Goal: Contribute content

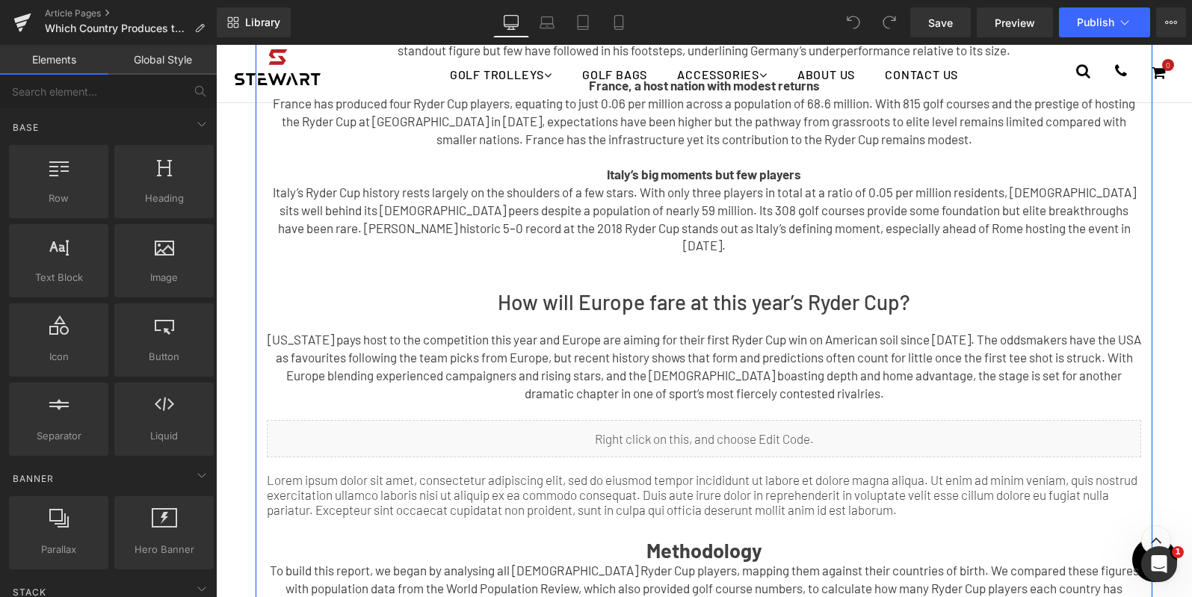
scroll to position [928, 0]
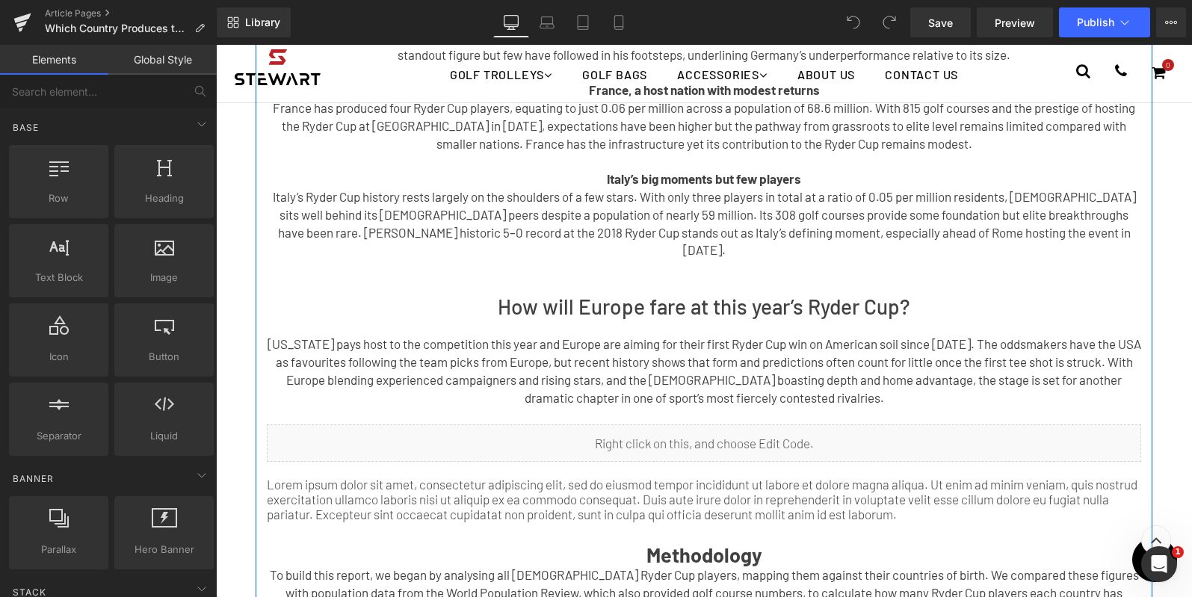
click at [864, 477] on p "Lorem ipsum dolor sit amet, consectetur adipiscing elit, sed do eiusmod tempor …" at bounding box center [704, 499] width 875 height 45
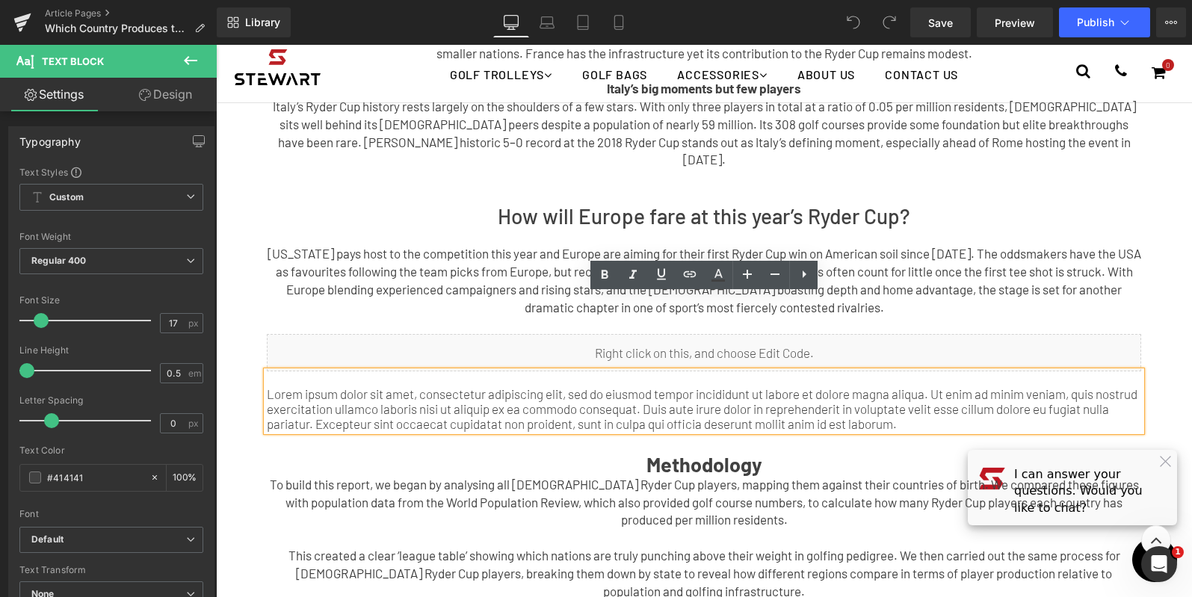
scroll to position [1028, 0]
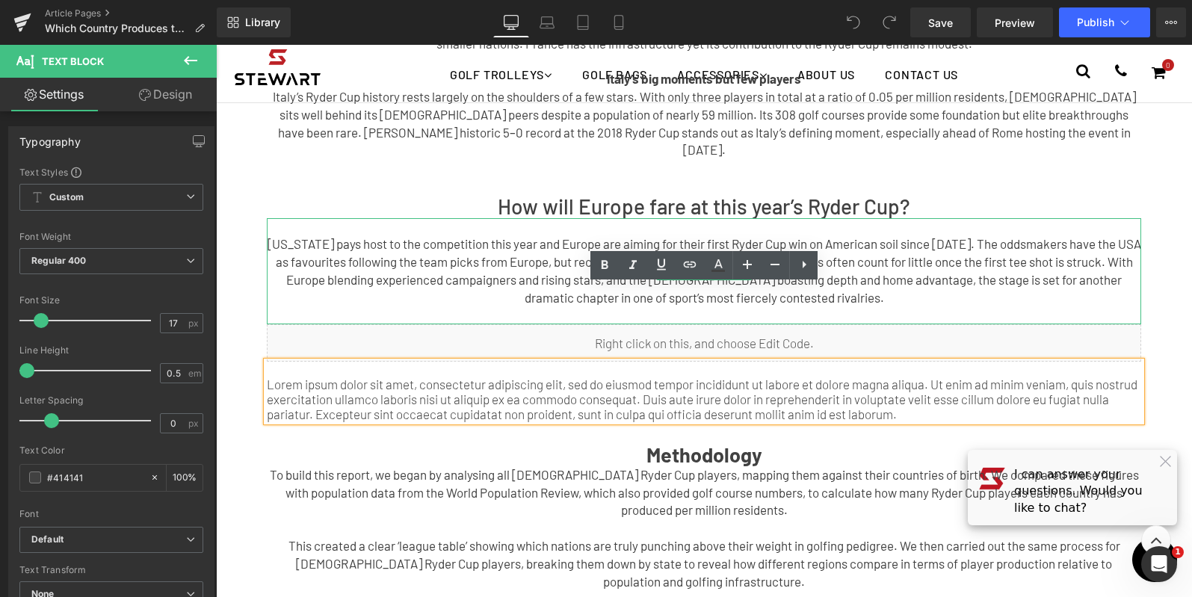
click at [999, 235] on p "[US_STATE] pays host to the competition this year and Europe are aiming for the…" at bounding box center [704, 270] width 875 height 71
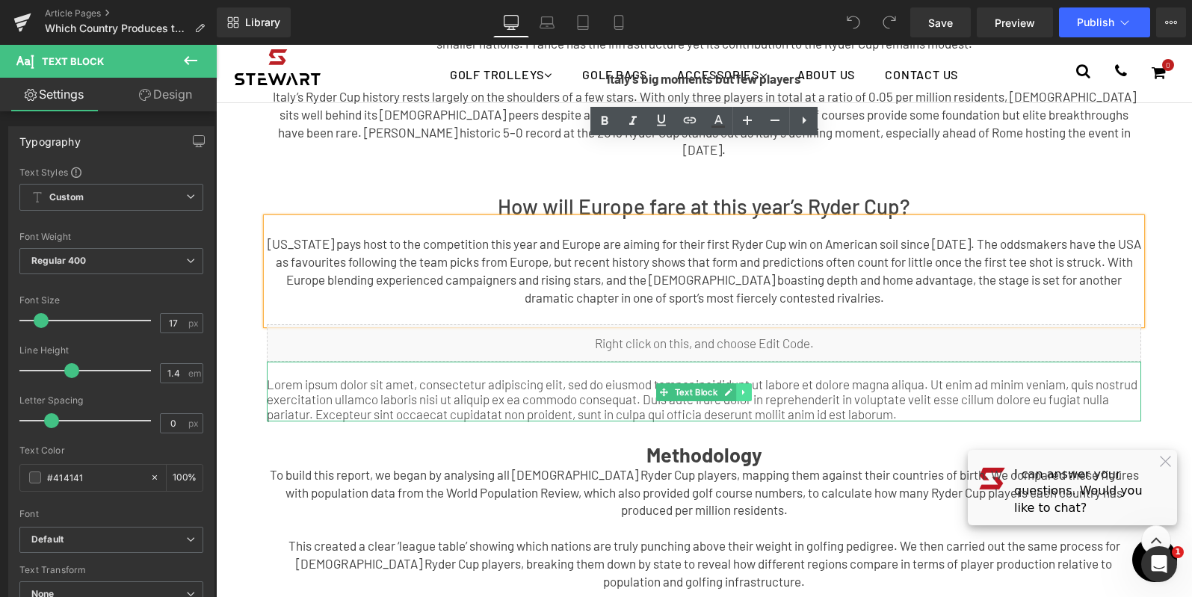
click at [745, 388] on icon at bounding box center [744, 392] width 8 height 9
click at [752, 388] on icon at bounding box center [751, 392] width 8 height 9
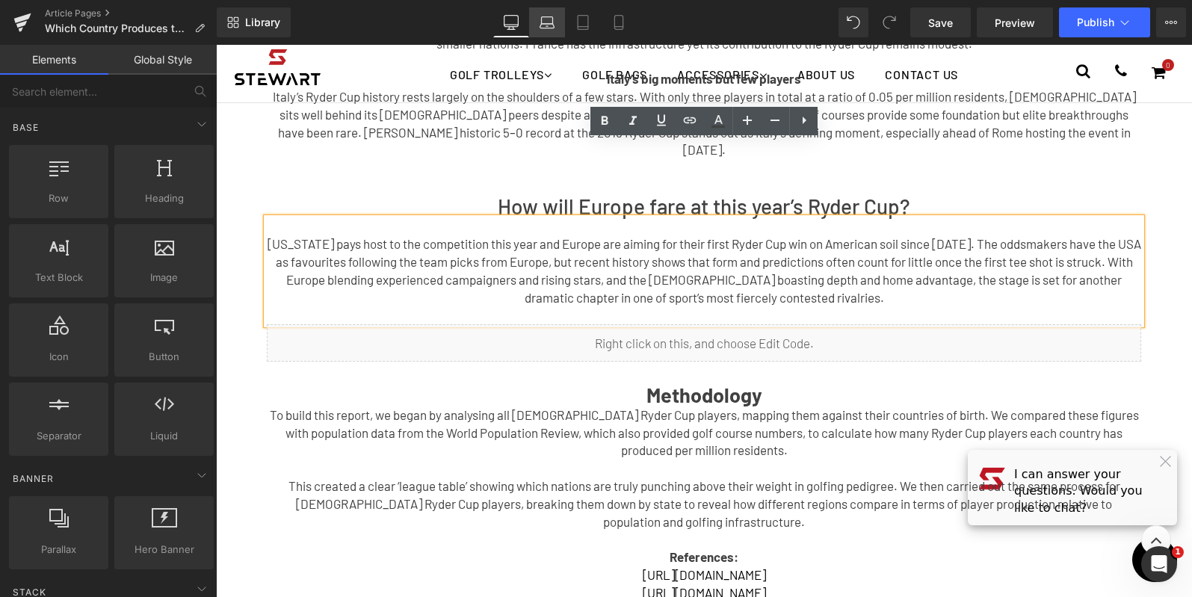
click at [551, 19] on icon at bounding box center [547, 22] width 15 height 15
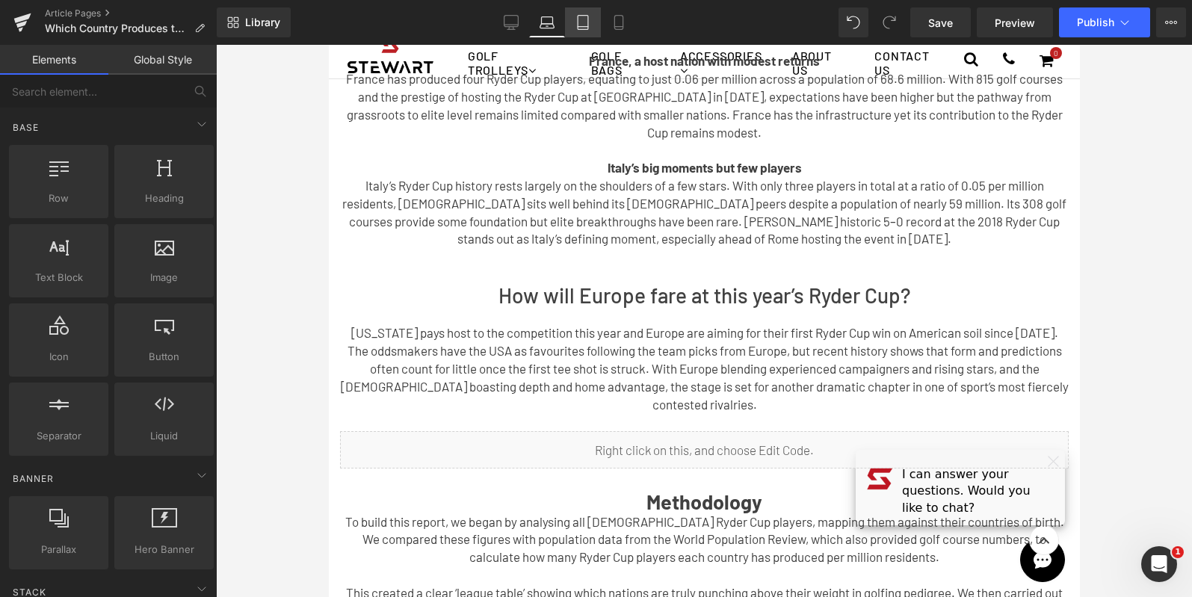
click at [589, 29] on icon at bounding box center [583, 22] width 15 height 15
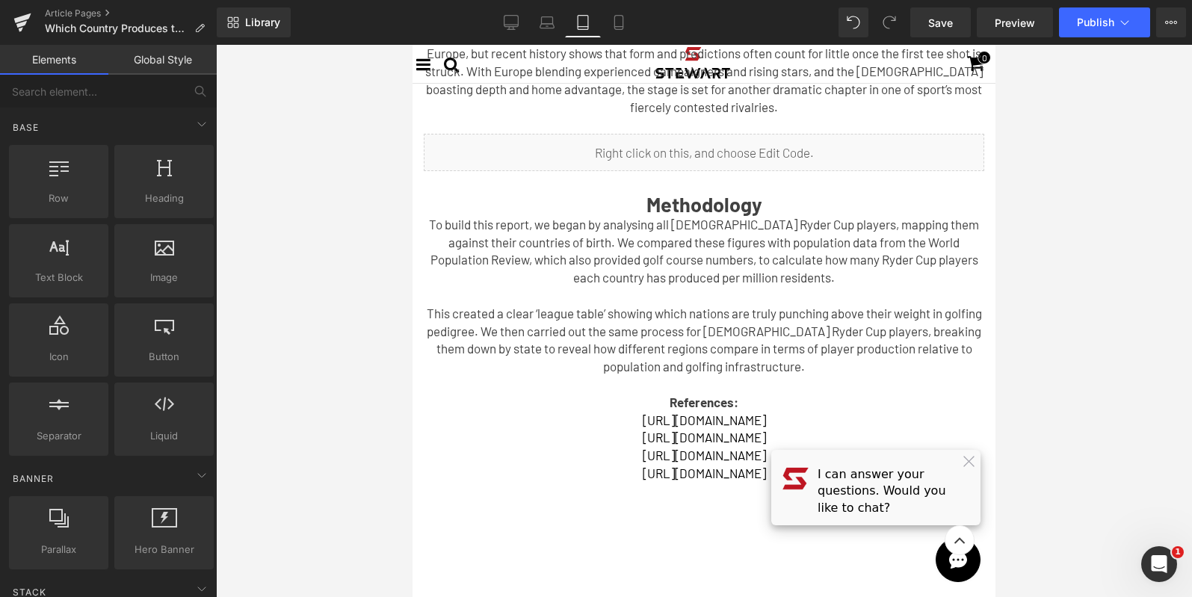
scroll to position [1354, 0]
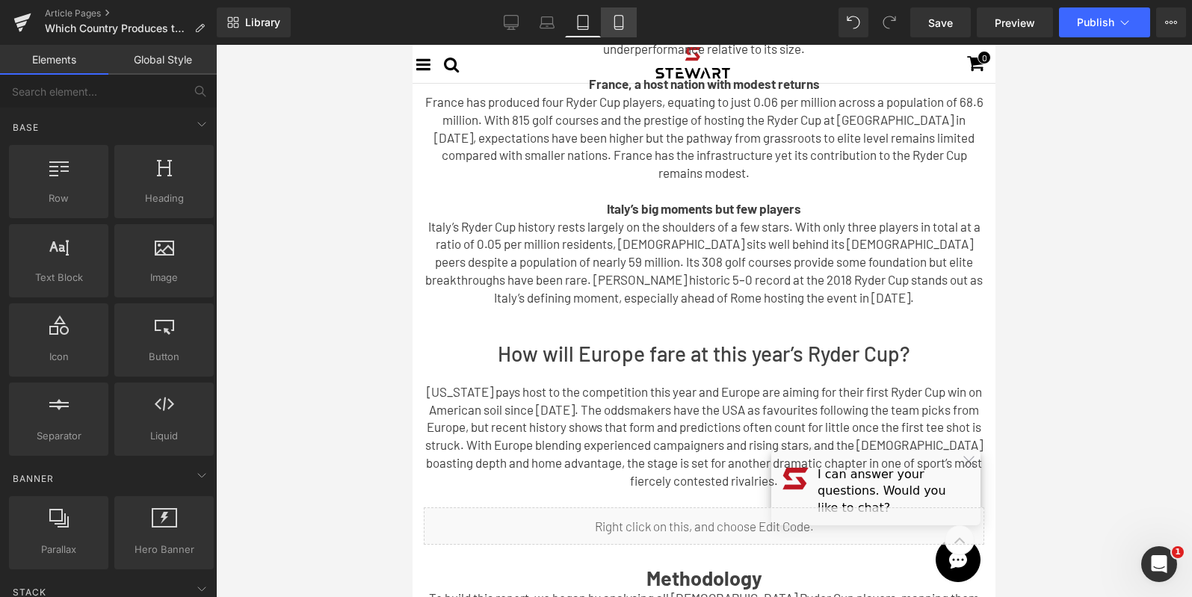
click at [618, 21] on icon at bounding box center [618, 22] width 15 height 15
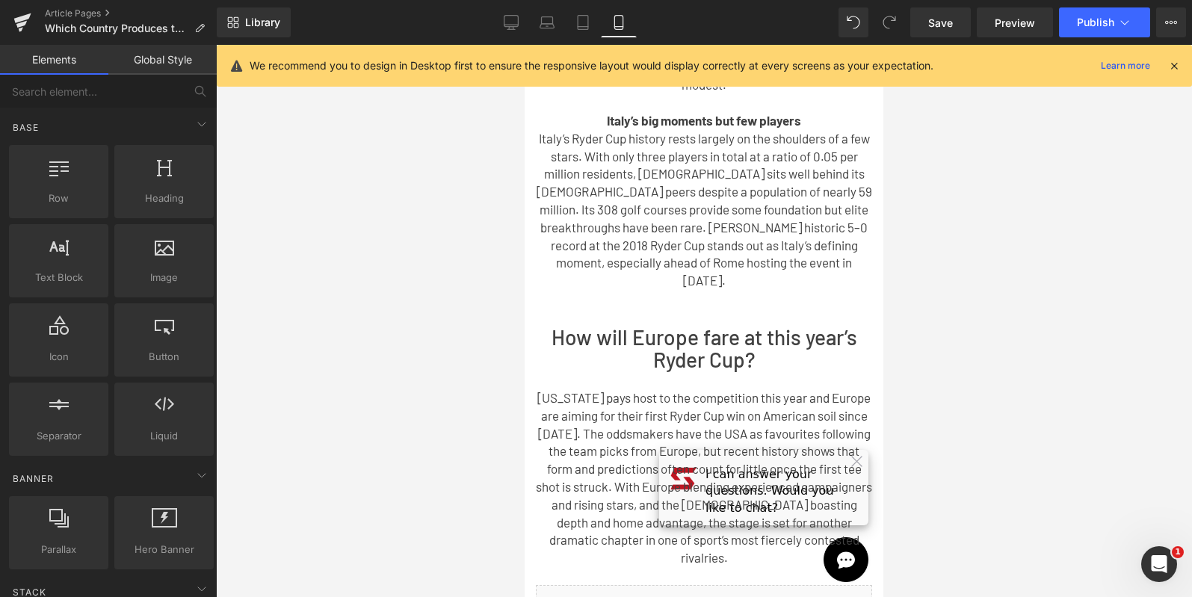
scroll to position [1918, 0]
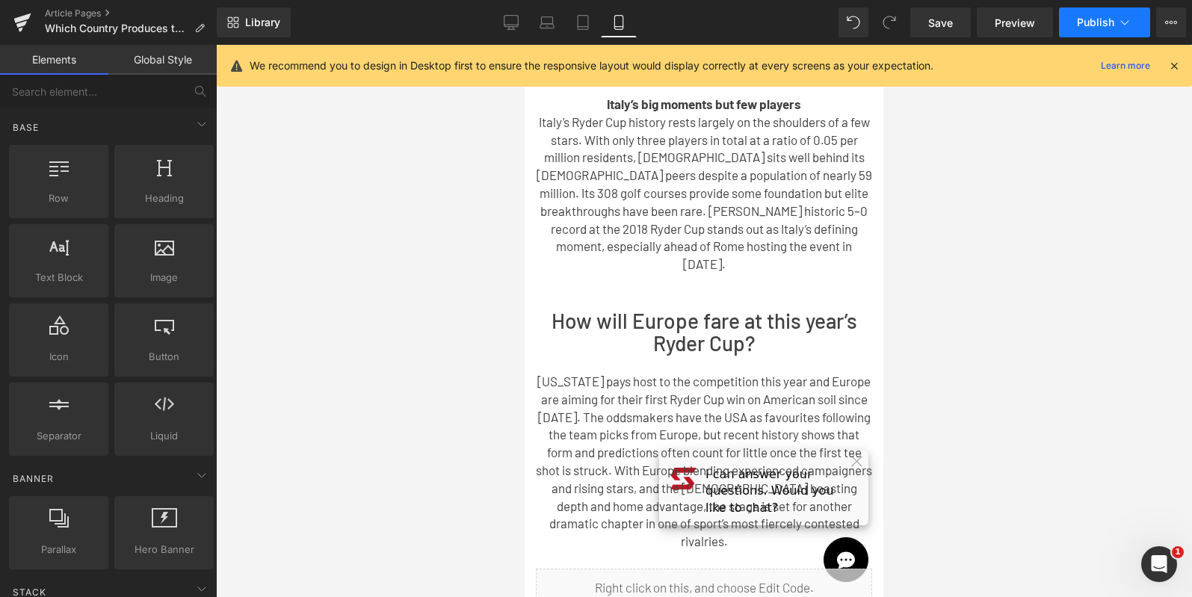
click at [1089, 23] on span "Publish" at bounding box center [1095, 22] width 37 height 12
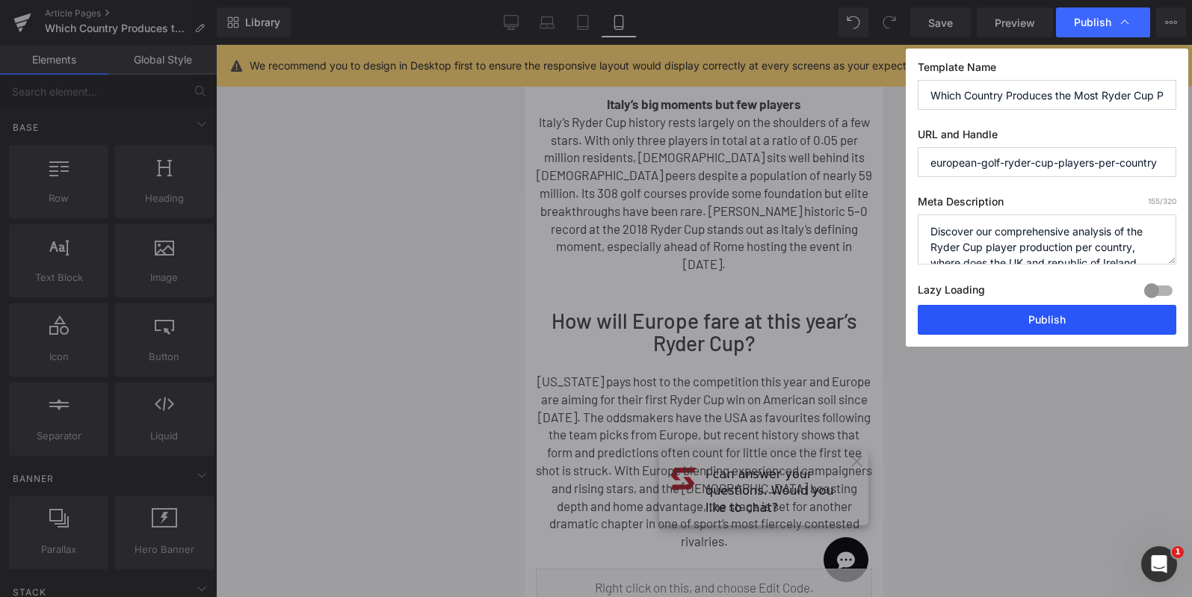
click at [1053, 307] on button "Publish" at bounding box center [1047, 320] width 259 height 30
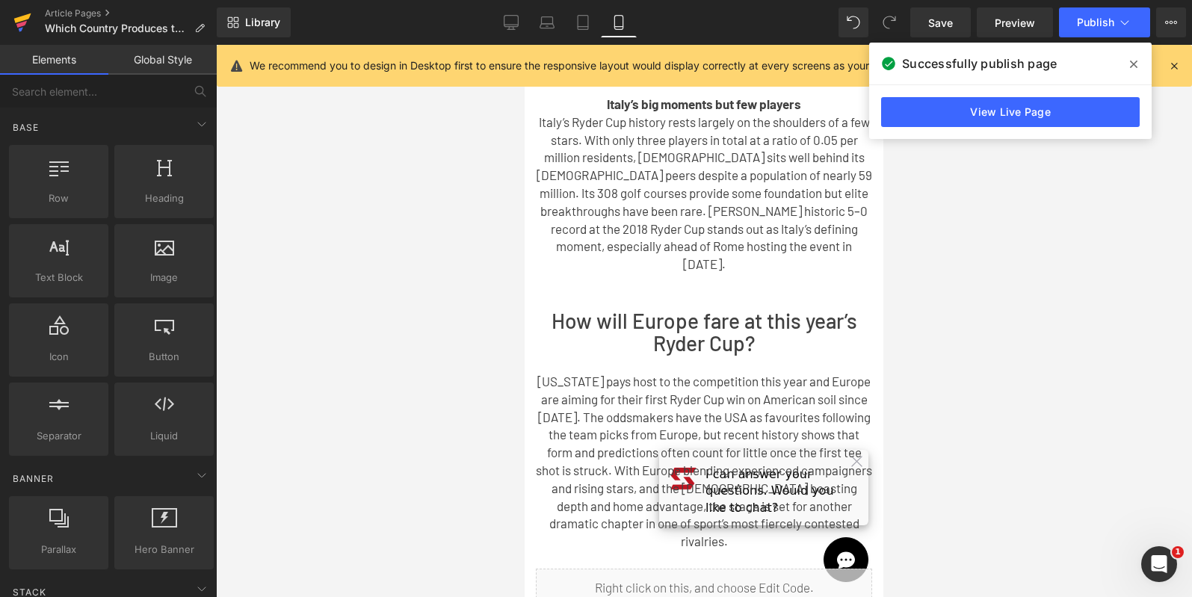
click at [29, 20] on icon at bounding box center [22, 22] width 18 height 37
